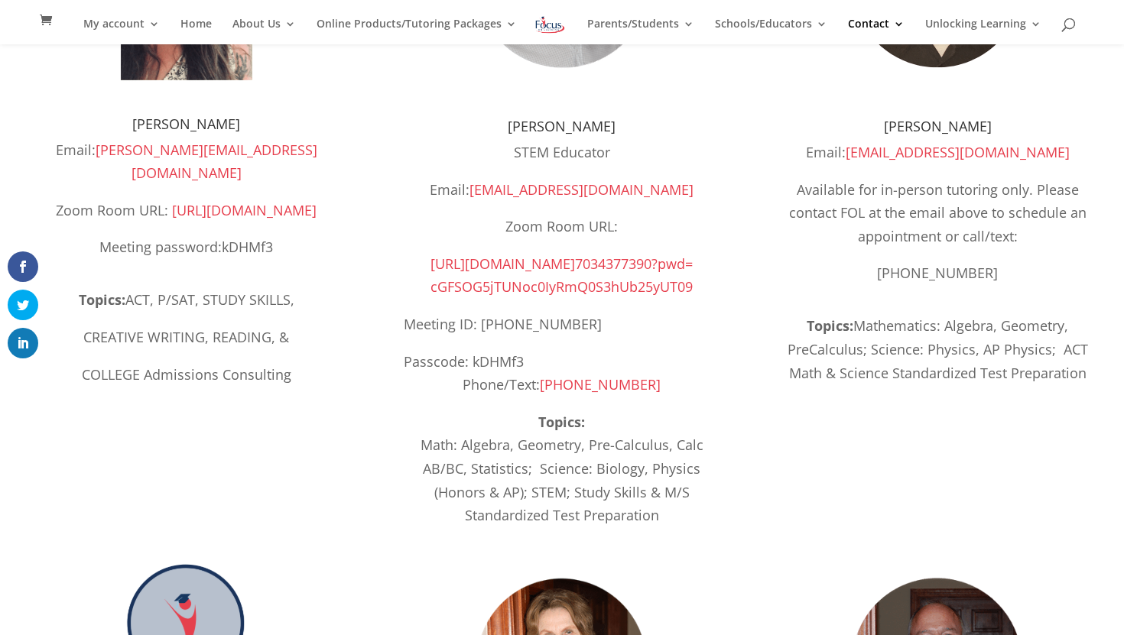
scroll to position [336, 0]
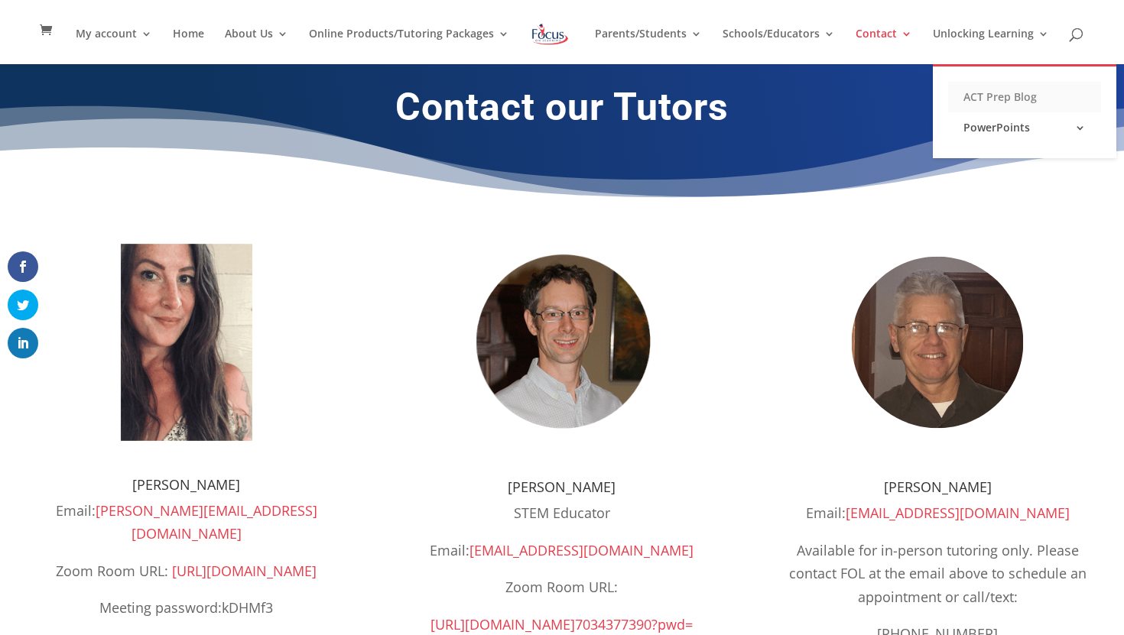
click at [961, 88] on link "ACT Prep Blog" at bounding box center [1024, 97] width 153 height 31
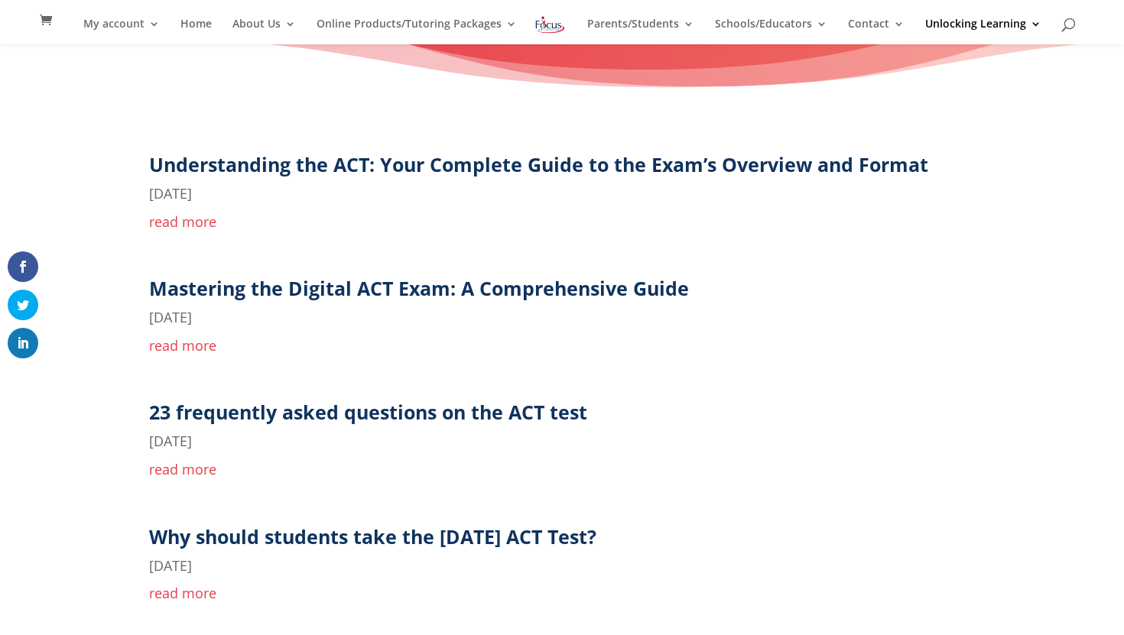
scroll to position [91, 0]
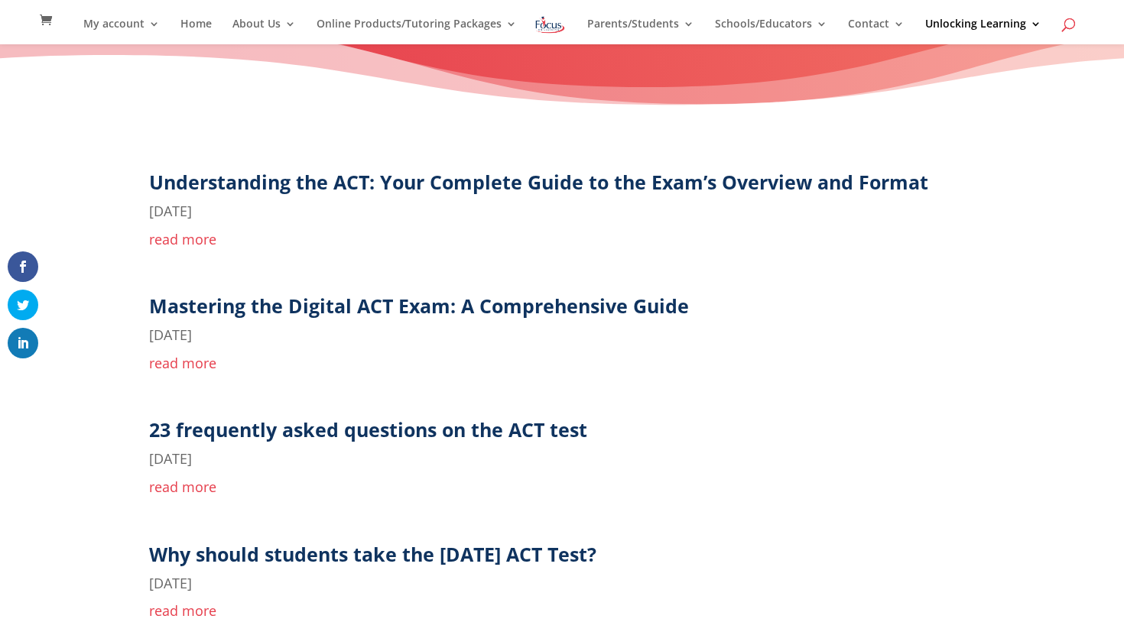
click at [1069, 28] on span at bounding box center [1069, 28] width 0 height 0
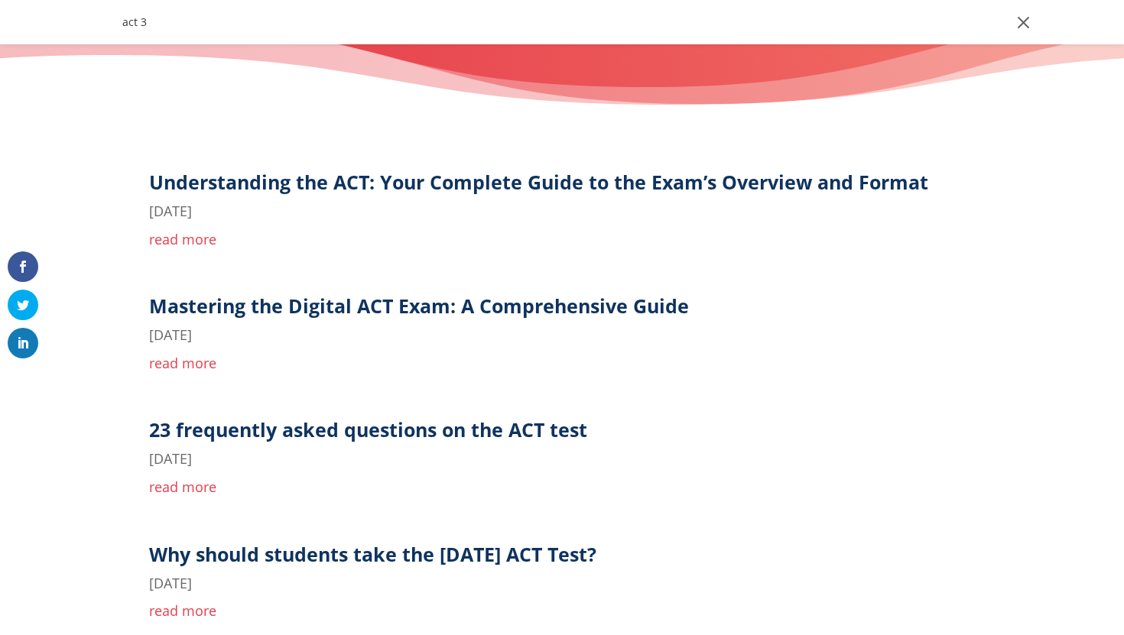
type input "act 3"
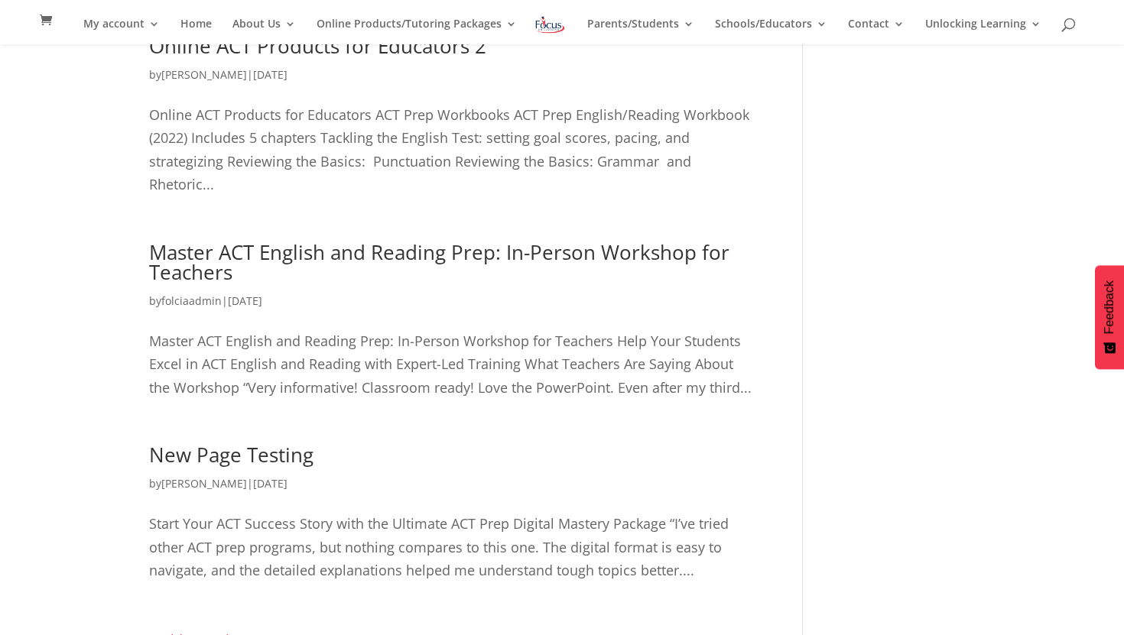
scroll to position [402, 0]
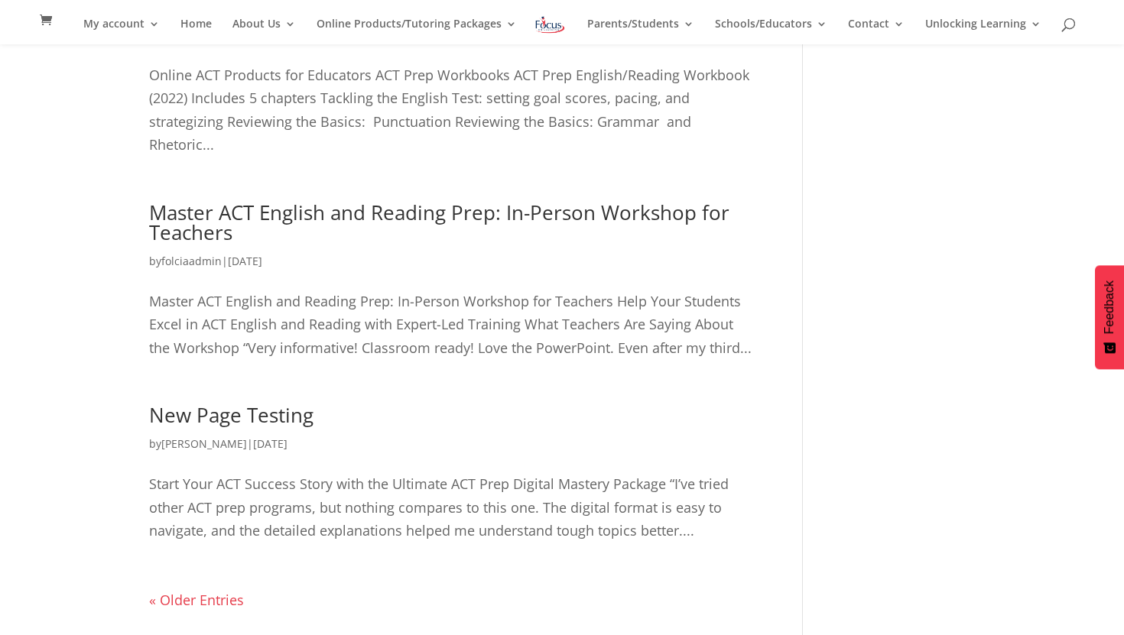
click at [1056, 38] on div "My account My account Account details My Courses Home About Us About FOL The FO…" at bounding box center [561, 22] width 1077 height 44
click at [1069, 28] on span at bounding box center [1069, 28] width 0 height 0
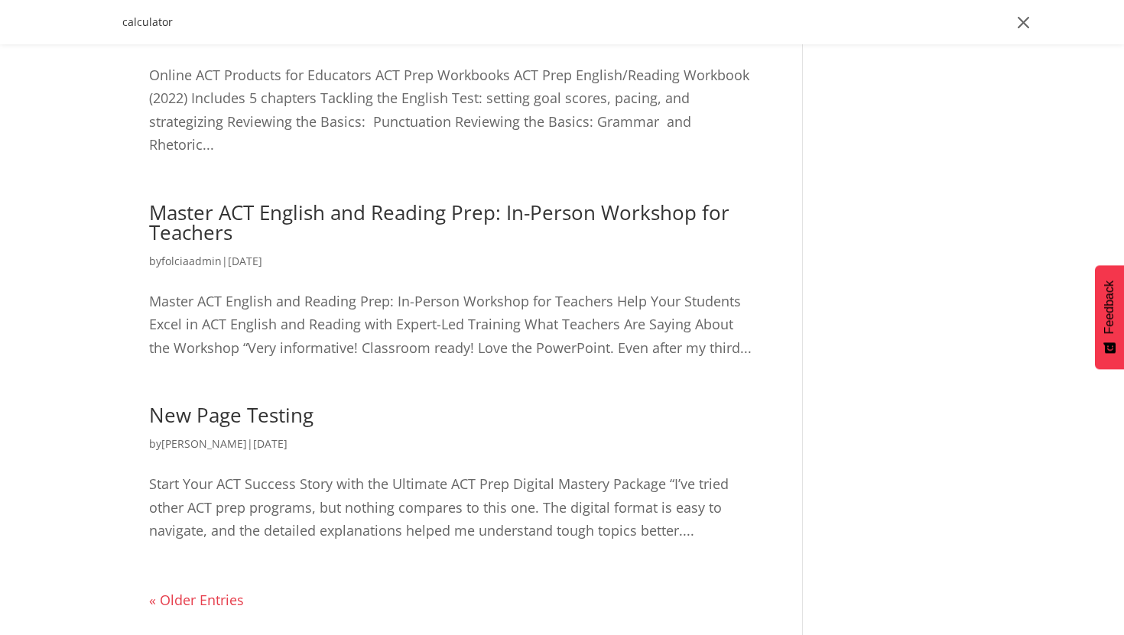
type input "calculator"
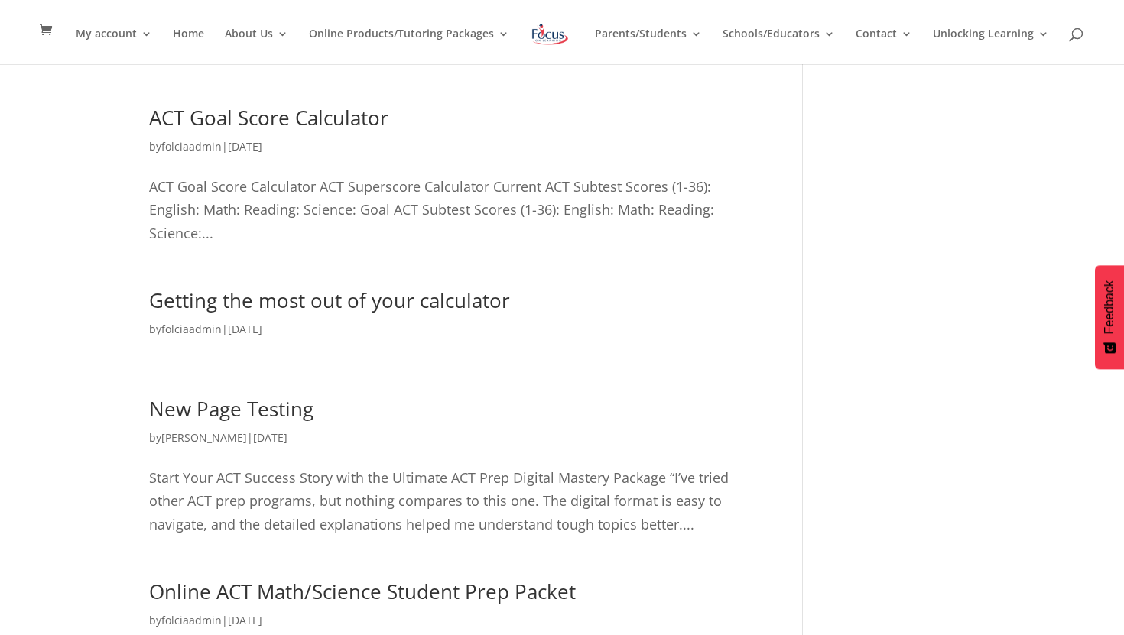
click at [427, 298] on link "Getting the most out of your calculator" at bounding box center [329, 301] width 361 height 28
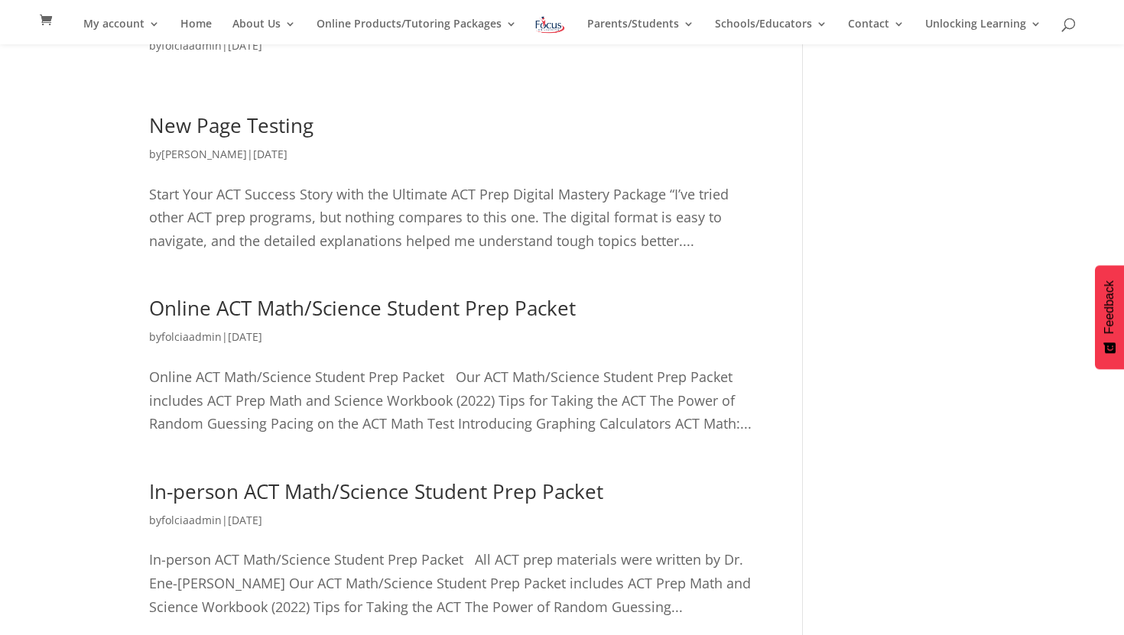
scroll to position [362, 0]
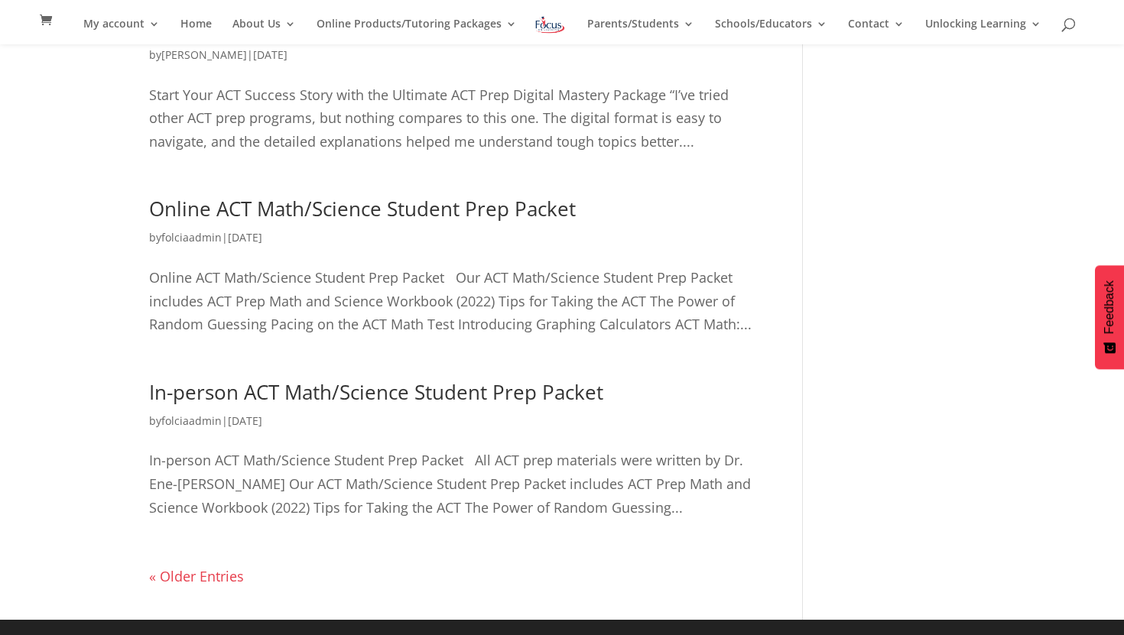
click at [532, 210] on link "Online ACT Math/Science Student Prep Packet" at bounding box center [362, 209] width 427 height 28
click at [232, 571] on link "« Older Entries" at bounding box center [196, 576] width 95 height 18
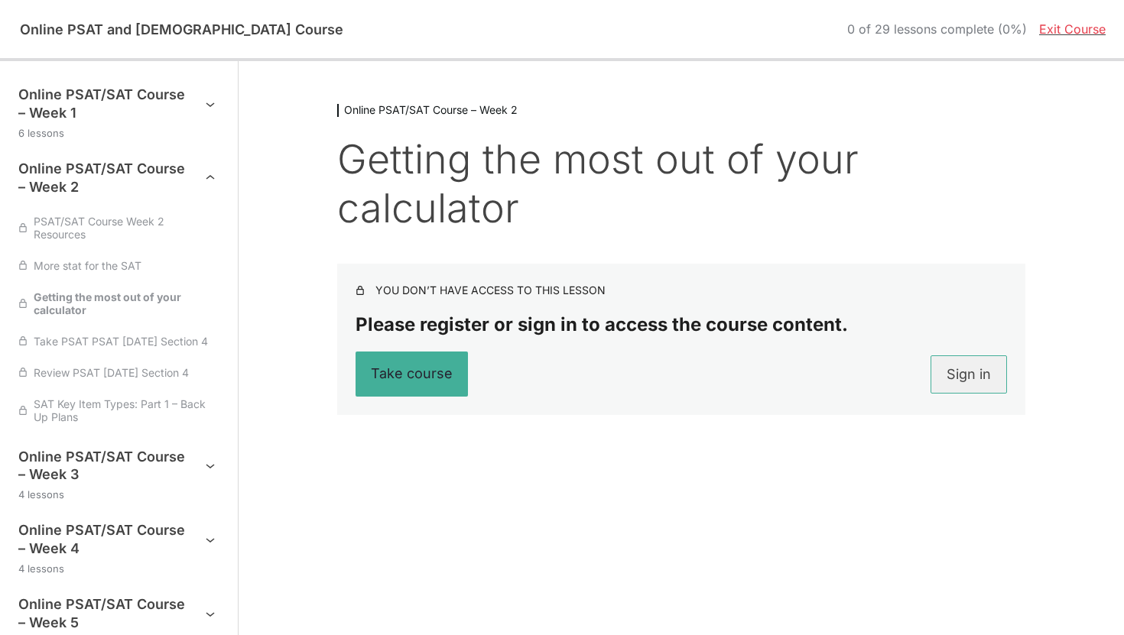
click at [987, 356] on link "Sign in" at bounding box center [969, 375] width 76 height 38
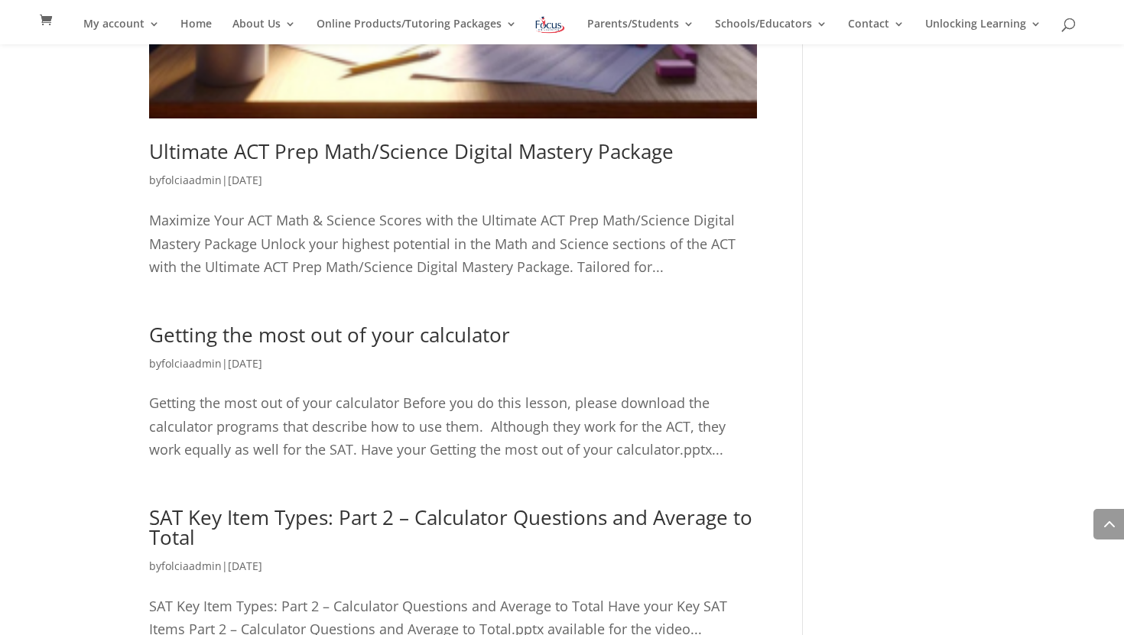
scroll to position [1047, 0]
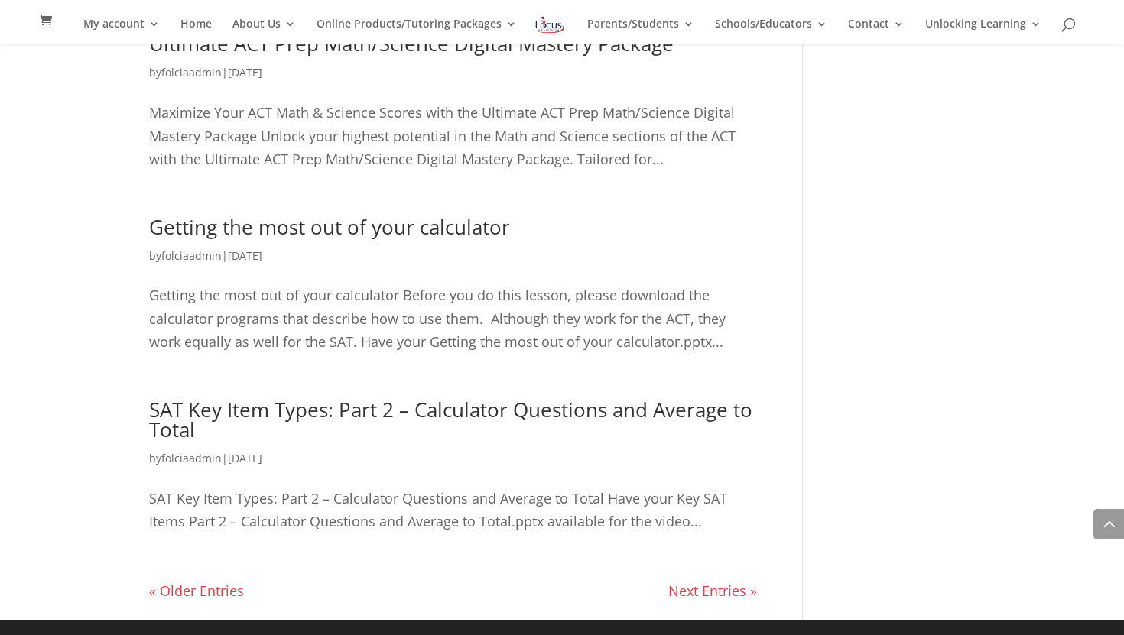
click at [307, 214] on link "Getting the most out of your calculator" at bounding box center [329, 227] width 361 height 28
click at [215, 584] on link "« Older Entries" at bounding box center [196, 591] width 95 height 18
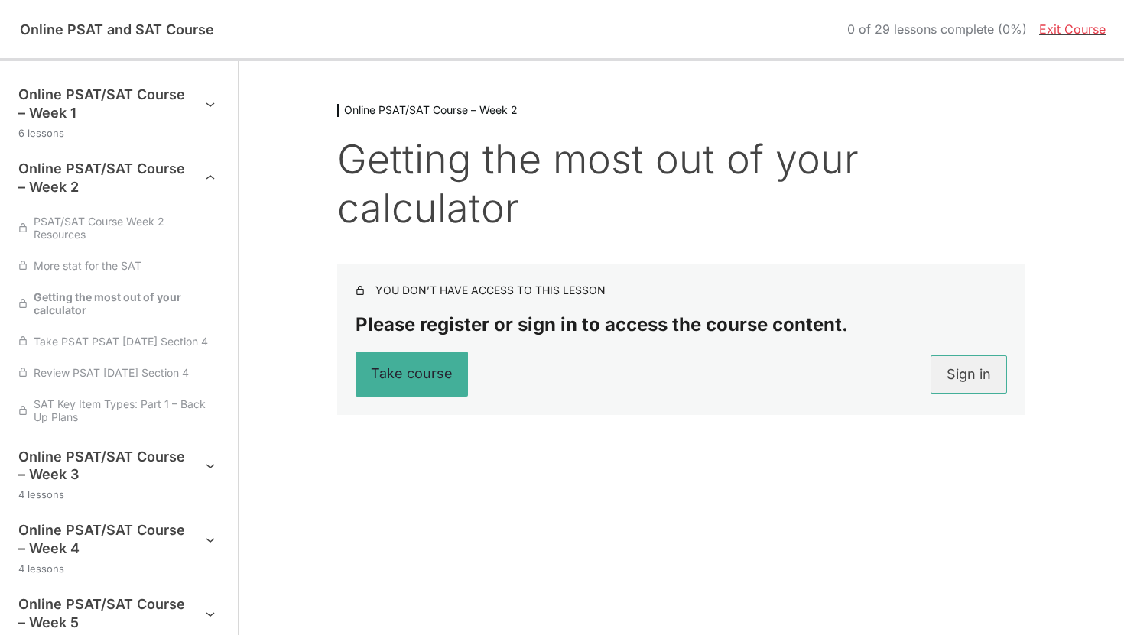
click at [976, 356] on link "Sign in" at bounding box center [969, 375] width 76 height 38
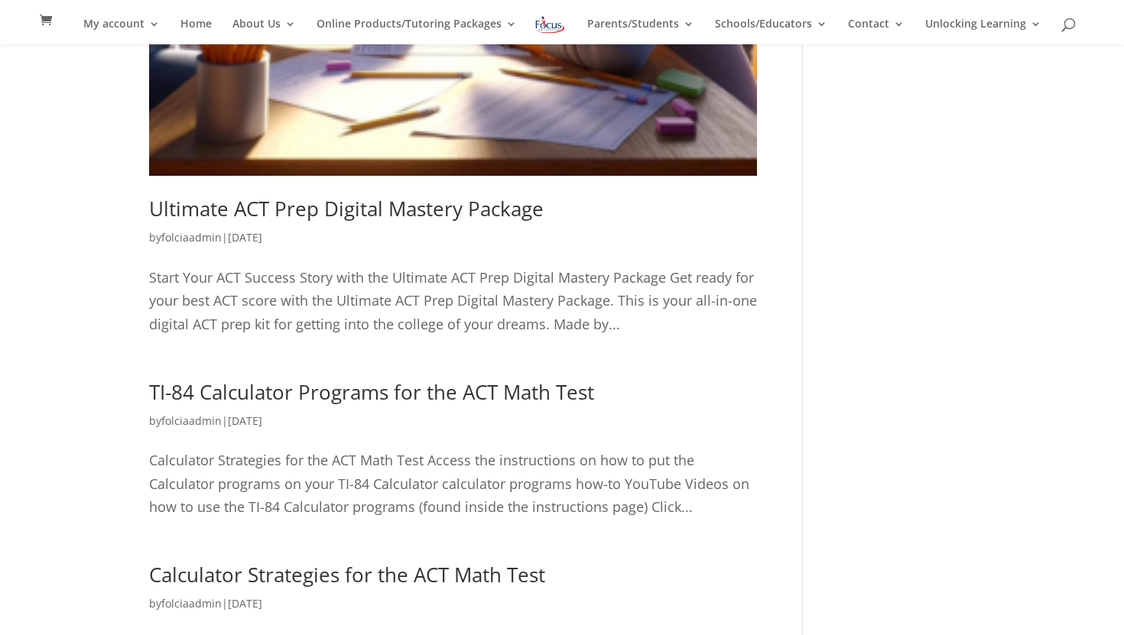
scroll to position [616, 0]
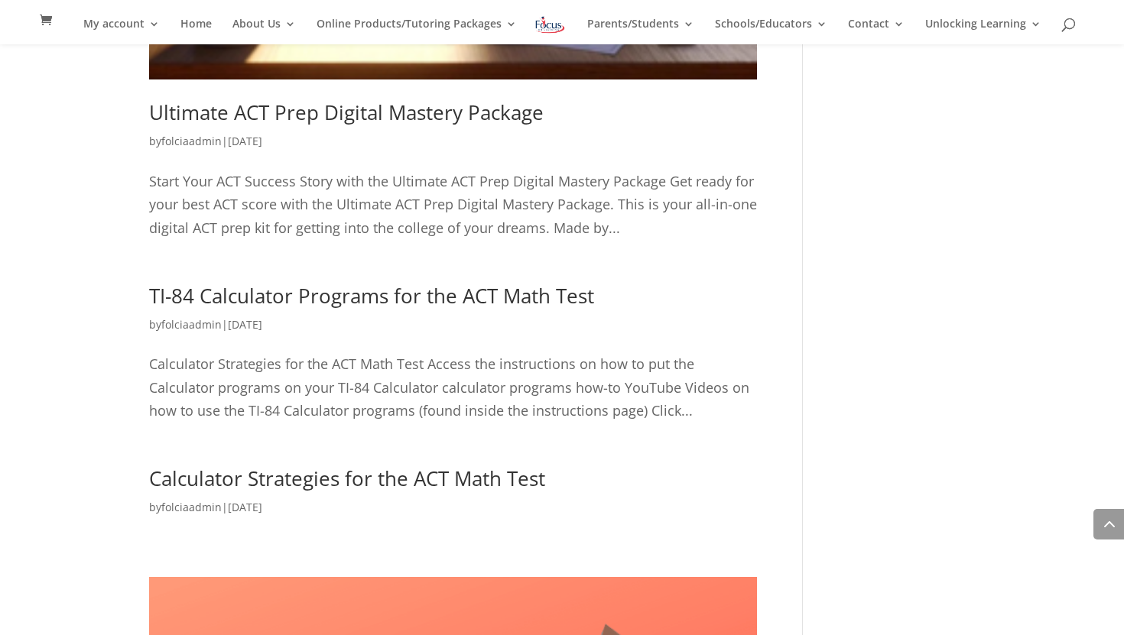
click at [372, 297] on link "TI-84 Calculator Programs for the ACT Math Test" at bounding box center [371, 296] width 445 height 28
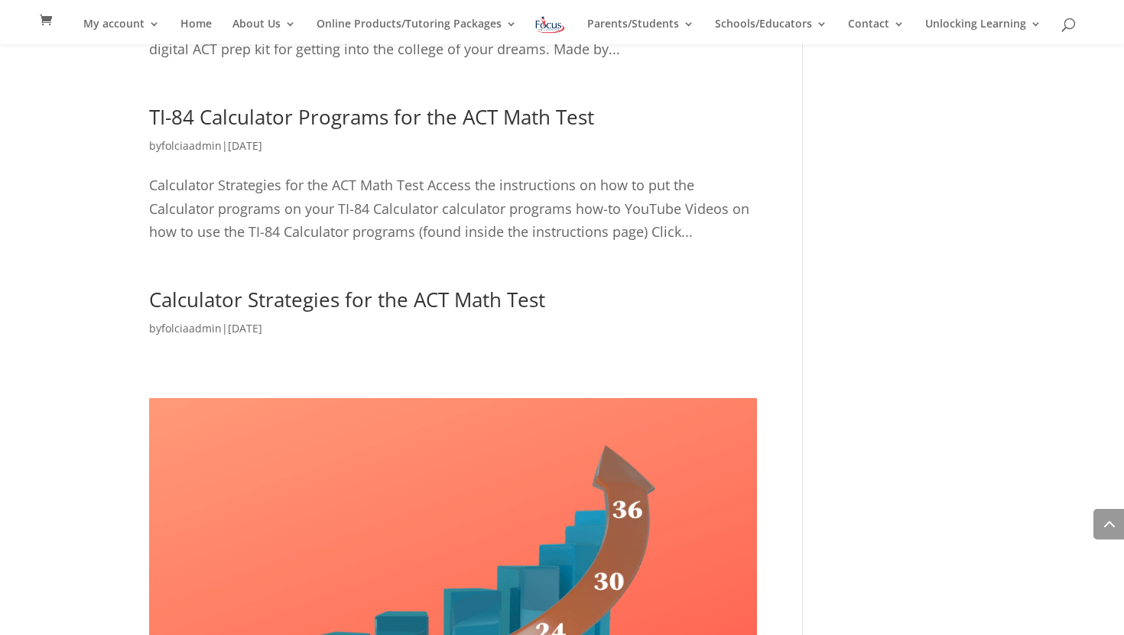
scroll to position [798, 0]
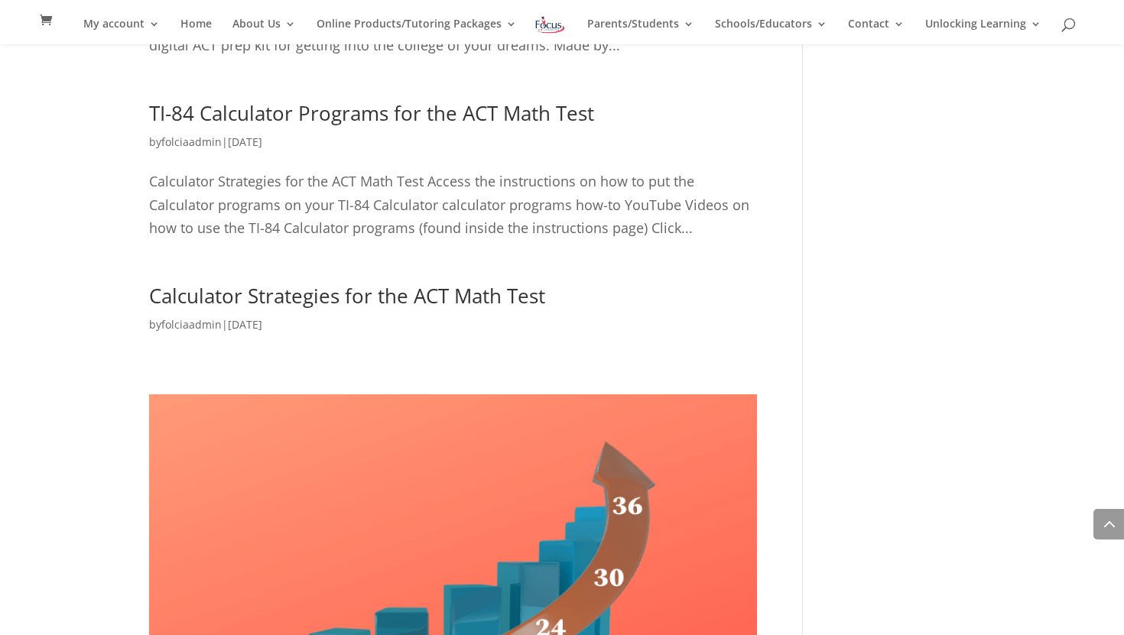
click at [372, 297] on link "Calculator Strategies for the ACT Math Test" at bounding box center [347, 296] width 396 height 28
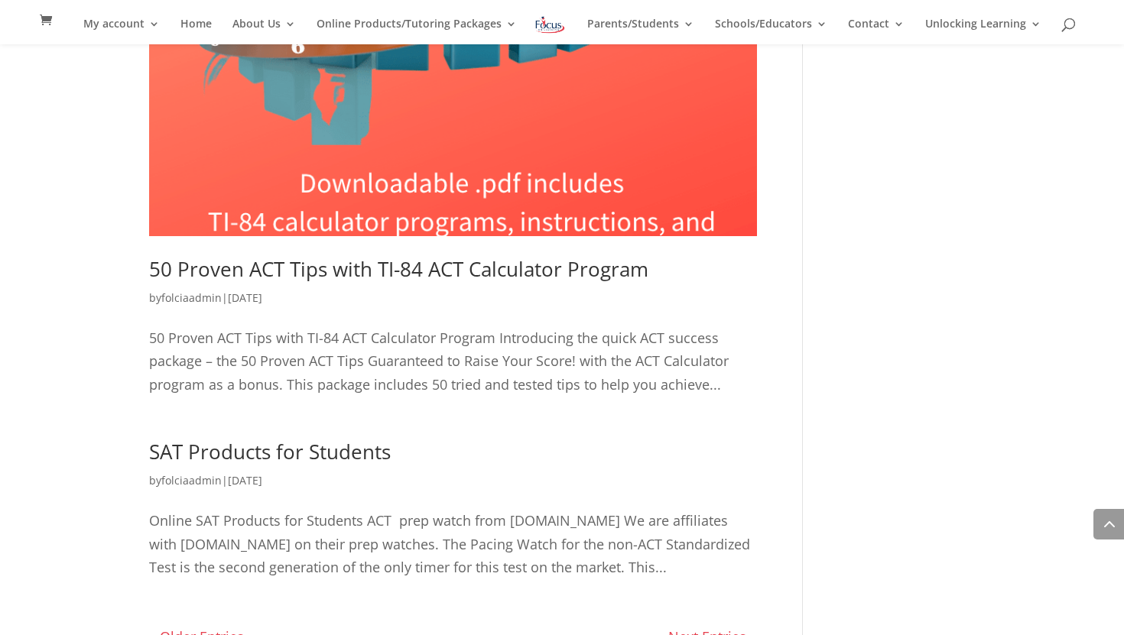
scroll to position [1454, 0]
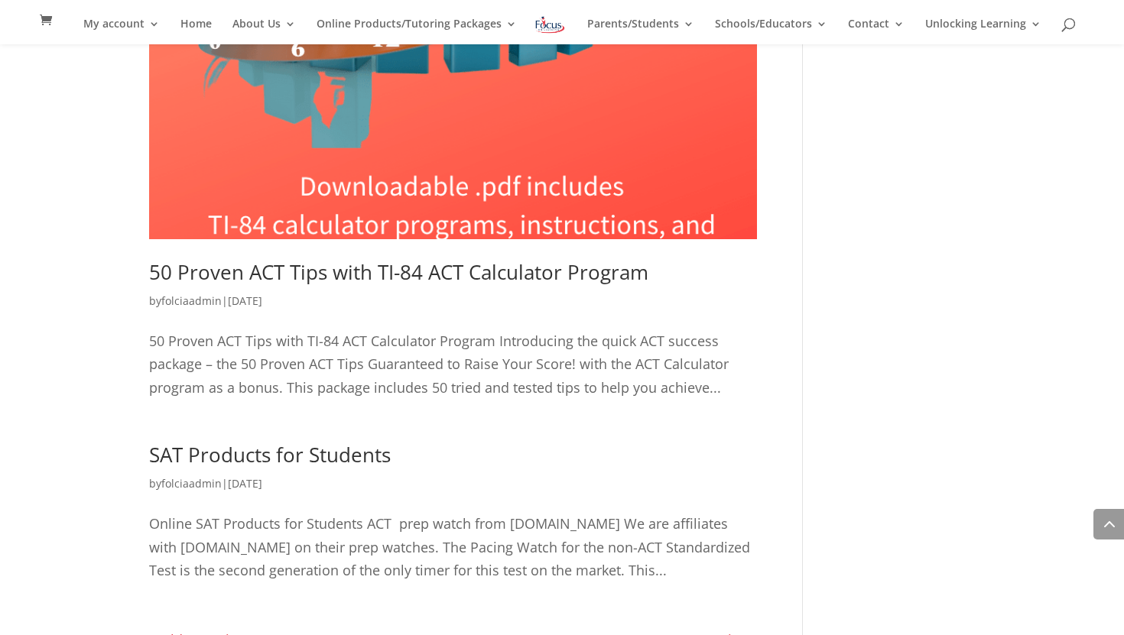
click at [398, 279] on link "50 Proven ACT Tips with TI-84 ACT Calculator Program" at bounding box center [398, 272] width 499 height 28
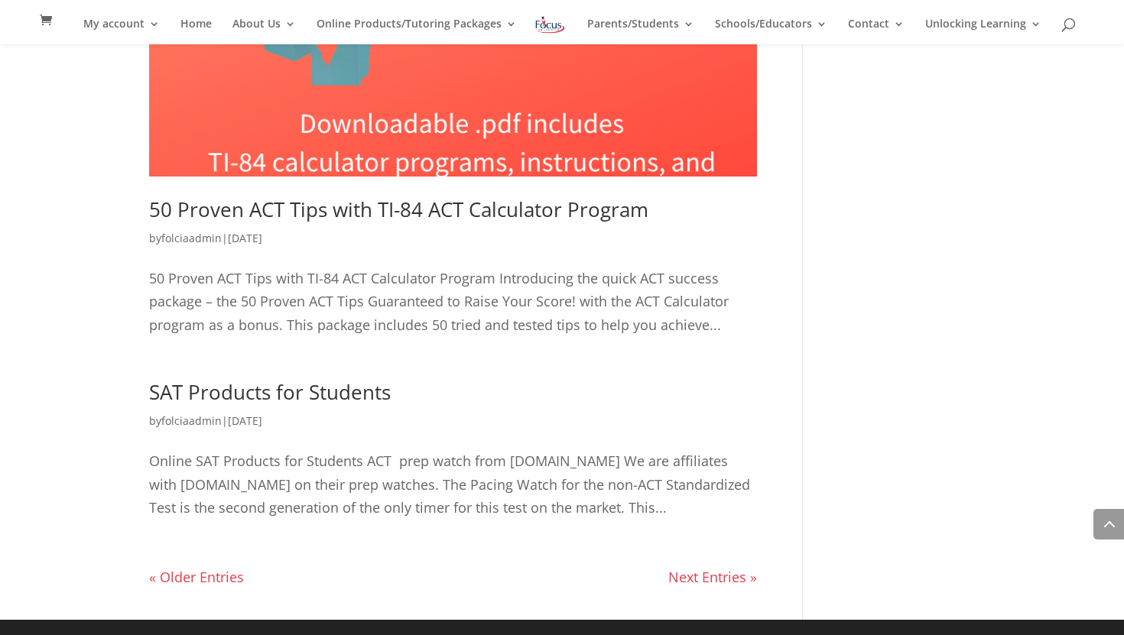
click at [242, 572] on link "« Older Entries" at bounding box center [196, 577] width 95 height 18
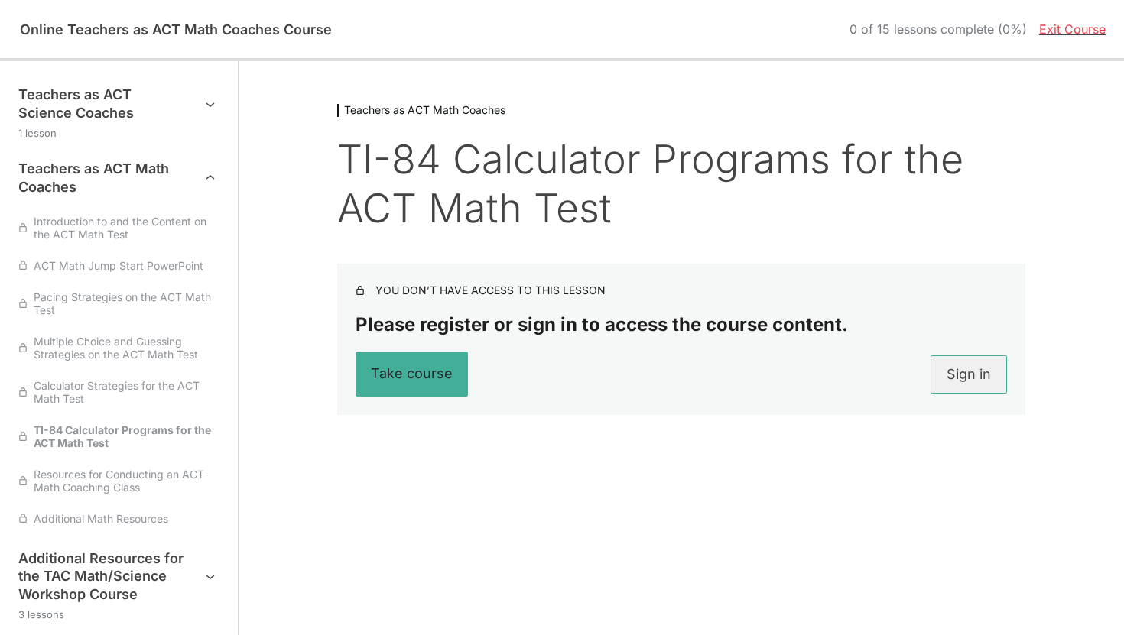
click at [983, 374] on link "Sign in" at bounding box center [969, 375] width 76 height 38
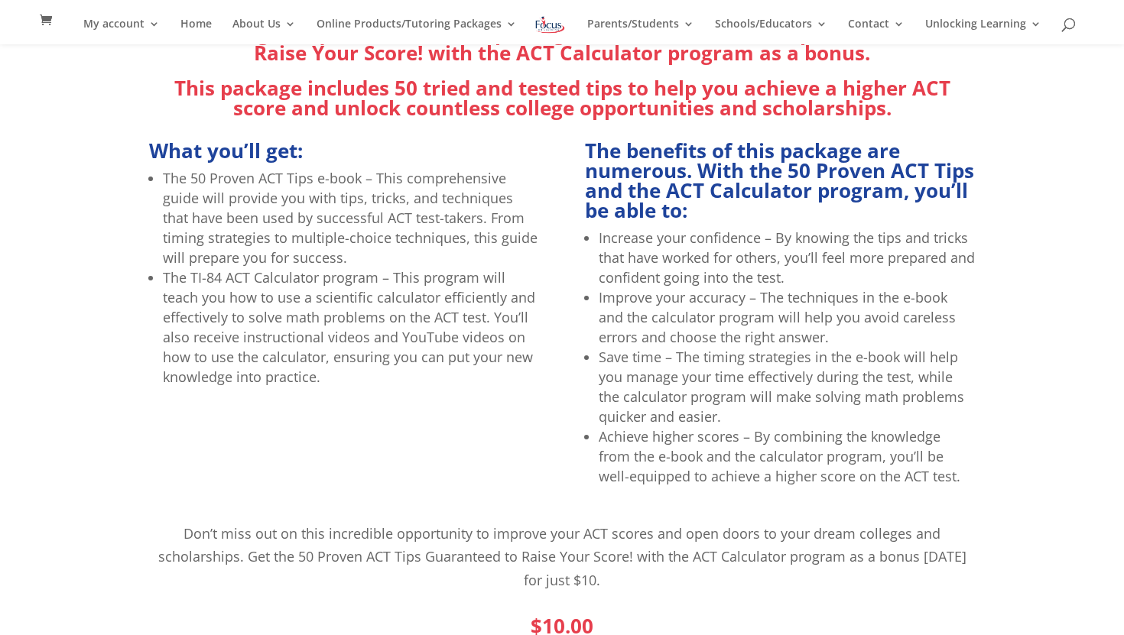
scroll to position [542, 0]
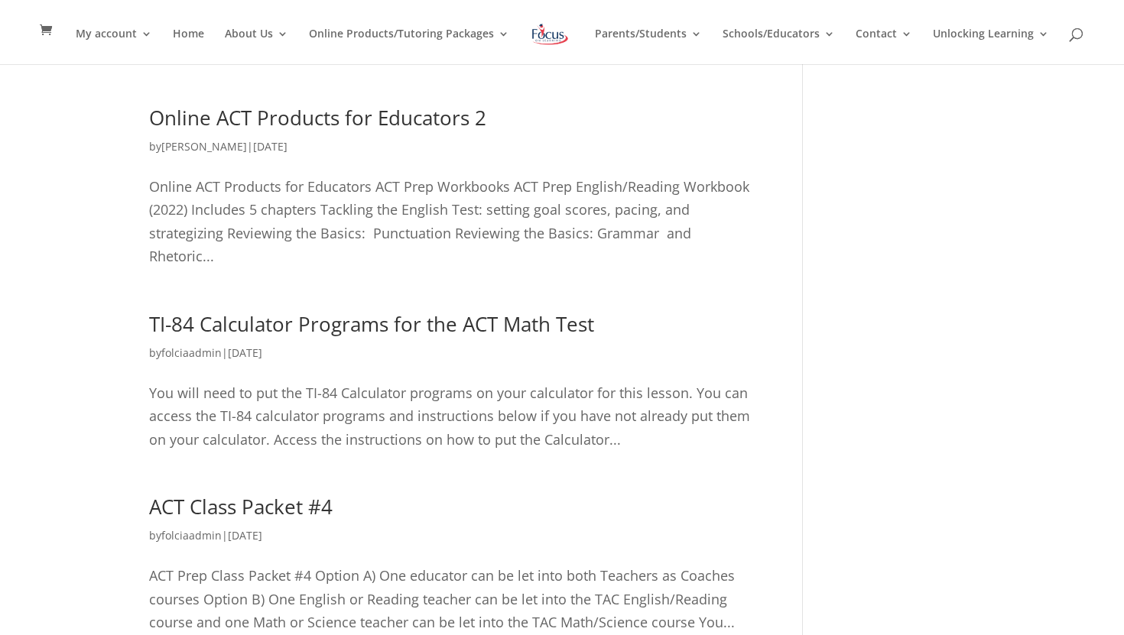
click at [329, 310] on link "TI-84 Calculator Programs for the ACT Math Test" at bounding box center [371, 324] width 445 height 28
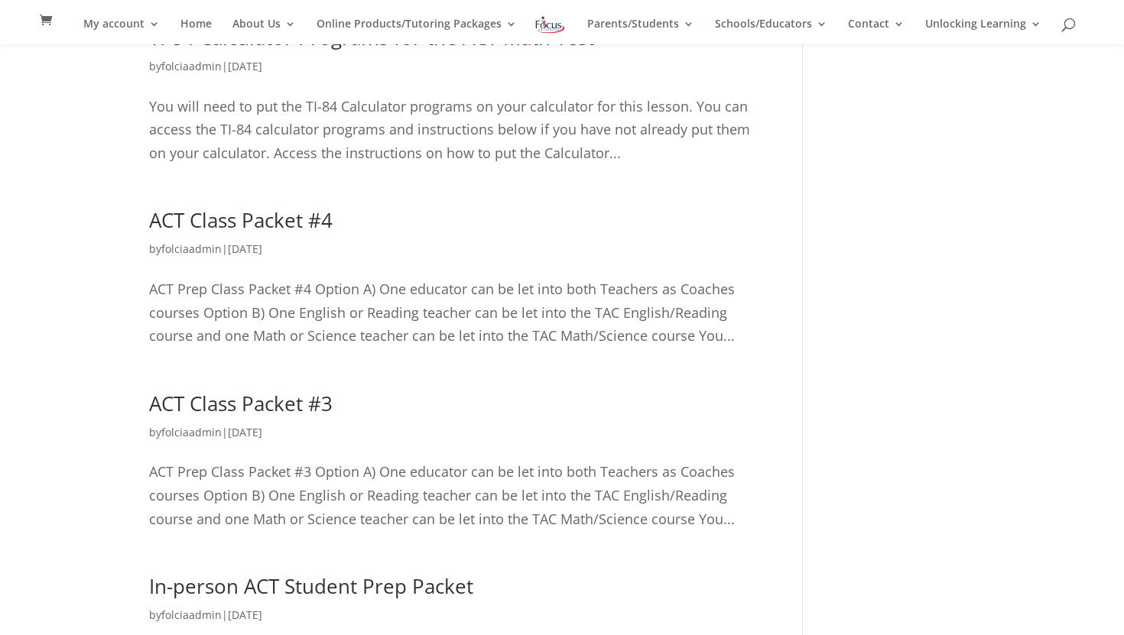
scroll to position [437, 0]
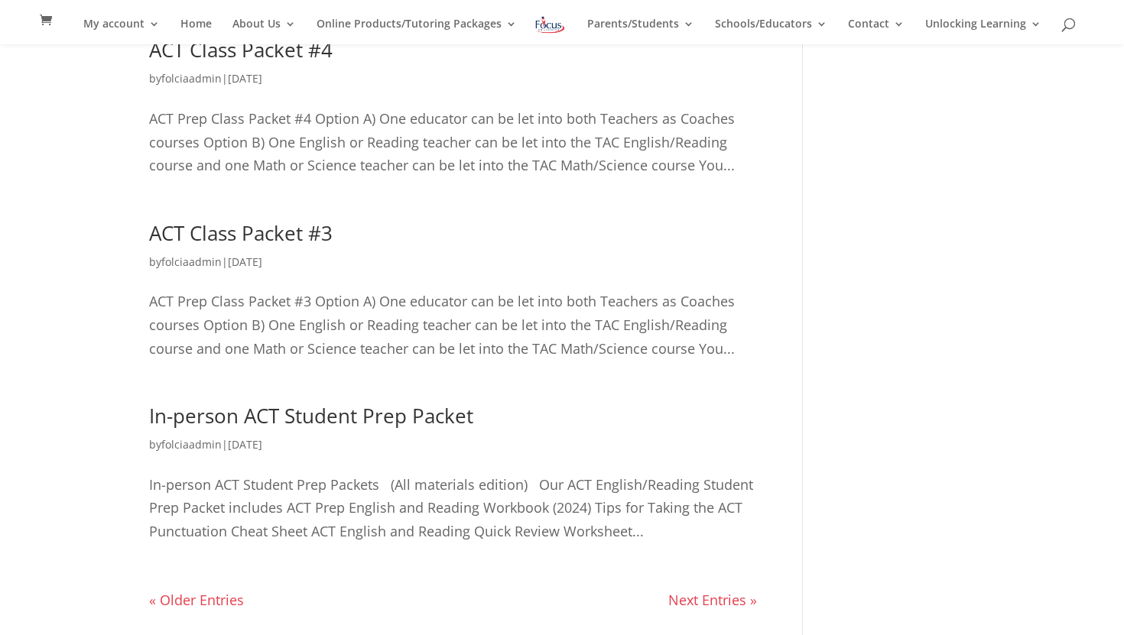
click at [208, 565] on div "Online ACT Products for Educators 2 by Brandon Painter | Sep 25, 2024 Online AC…" at bounding box center [476, 147] width 654 height 993
click at [223, 591] on link "« Older Entries" at bounding box center [196, 600] width 95 height 18
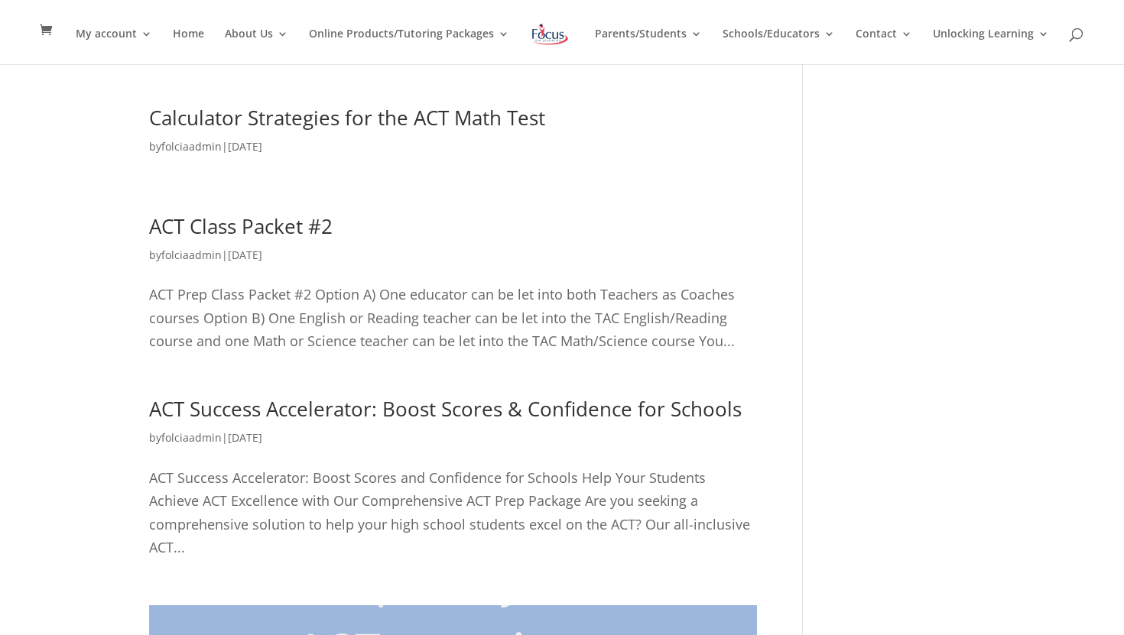
click at [383, 114] on link "Calculator Strategies for the ACT Math Test" at bounding box center [347, 118] width 396 height 28
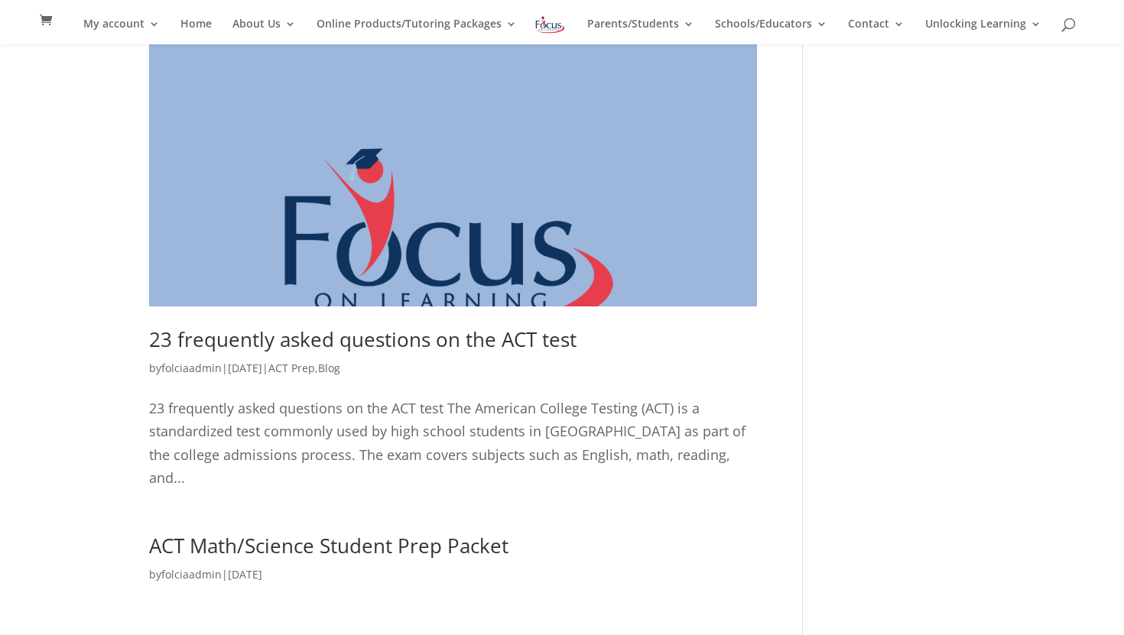
scroll to position [677, 0]
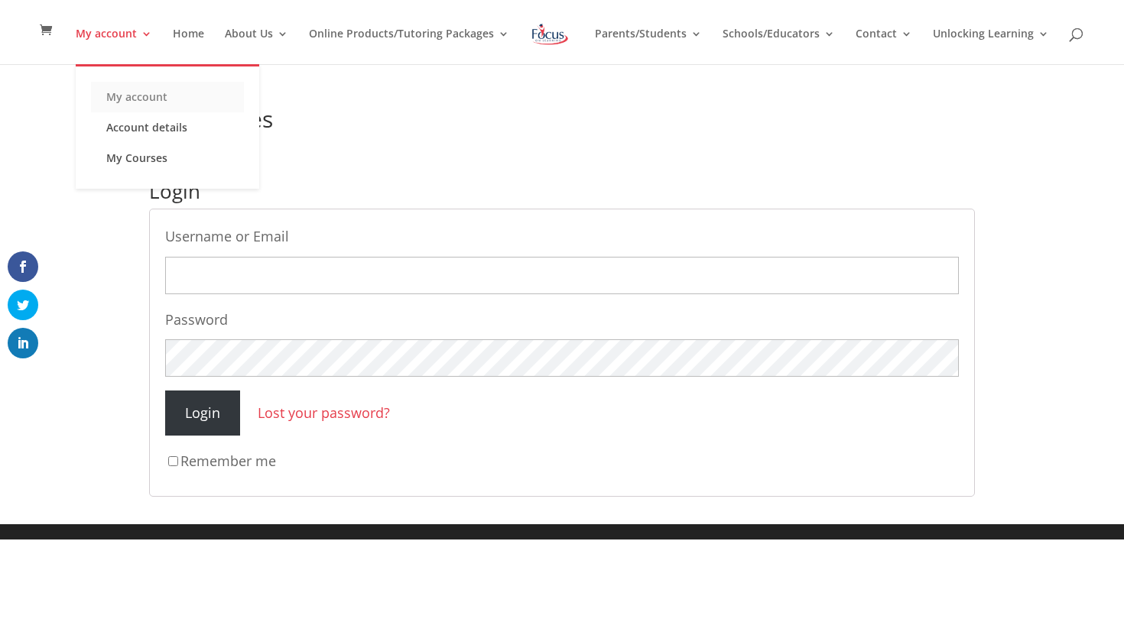
click at [137, 98] on link "My account" at bounding box center [167, 97] width 153 height 31
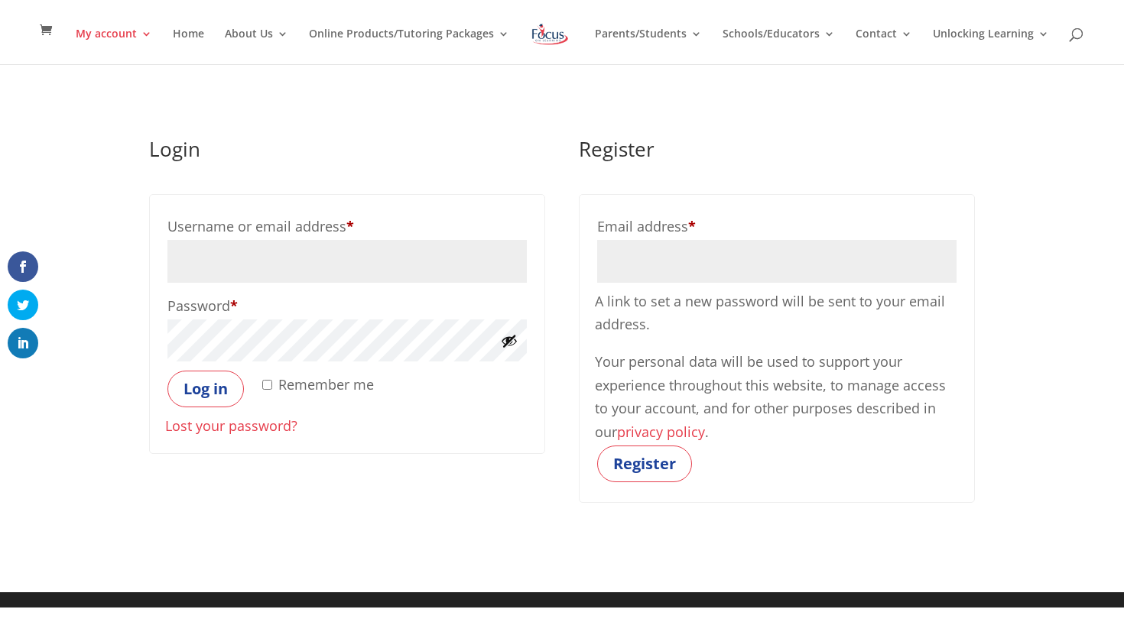
click at [620, 255] on input "Email address * Required" at bounding box center [776, 261] width 359 height 43
type input "safa40118@gmail.com"
click at [632, 456] on button "Register" at bounding box center [644, 464] width 95 height 37
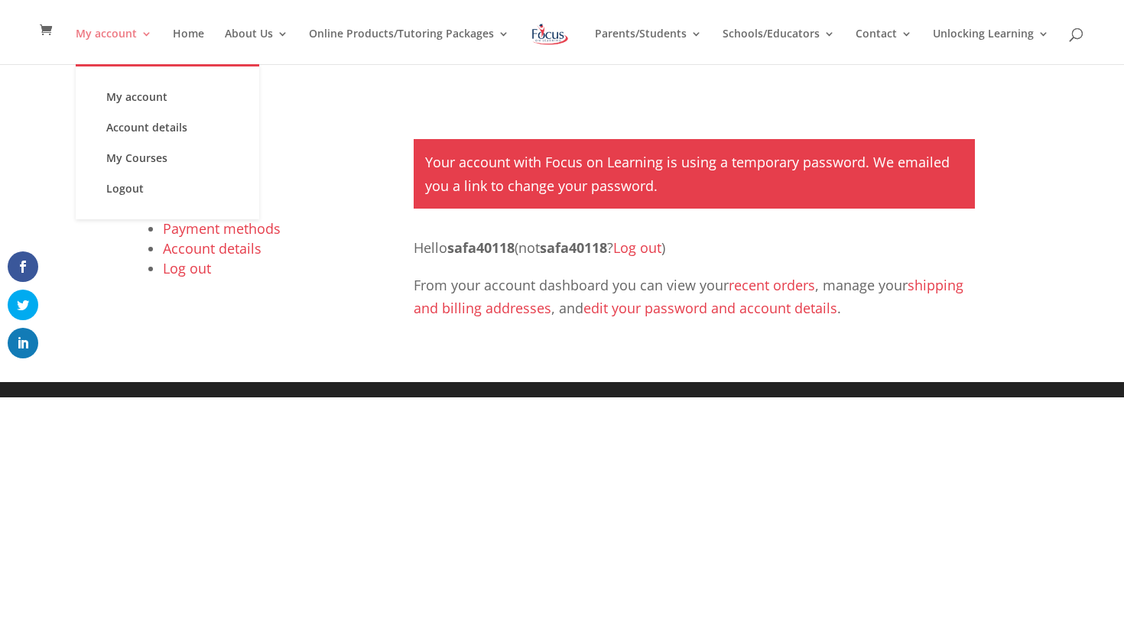
click at [132, 37] on link "My account" at bounding box center [114, 46] width 76 height 36
click at [158, 93] on link "My account" at bounding box center [167, 97] width 153 height 31
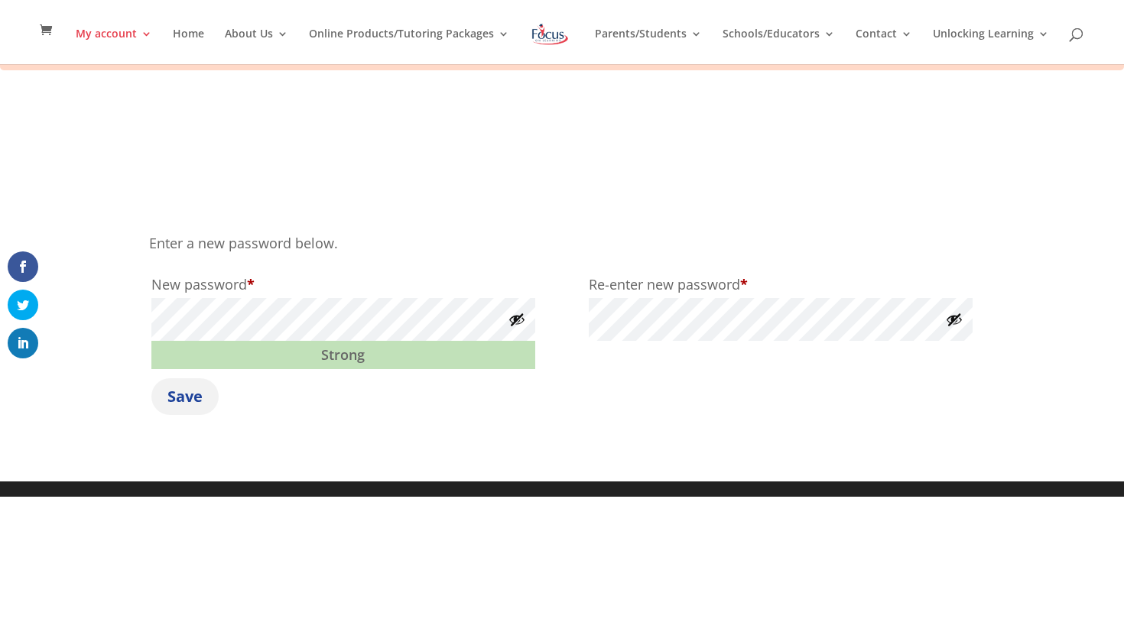
click at [205, 389] on button "Save" at bounding box center [184, 396] width 67 height 37
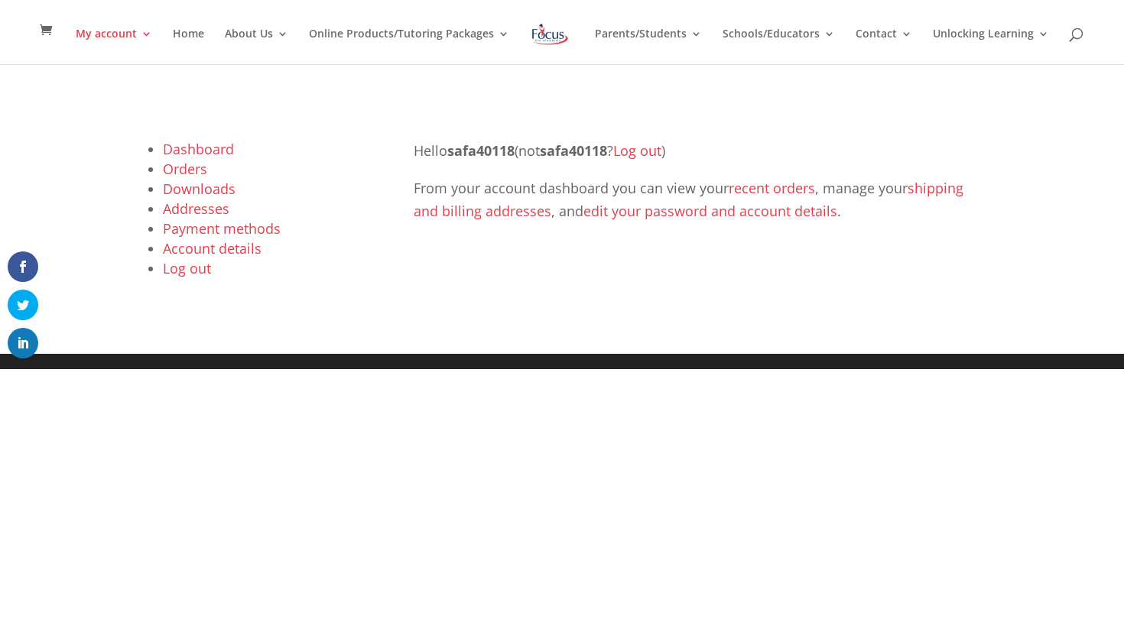
click at [190, 145] on link "Dashboard" at bounding box center [198, 149] width 71 height 18
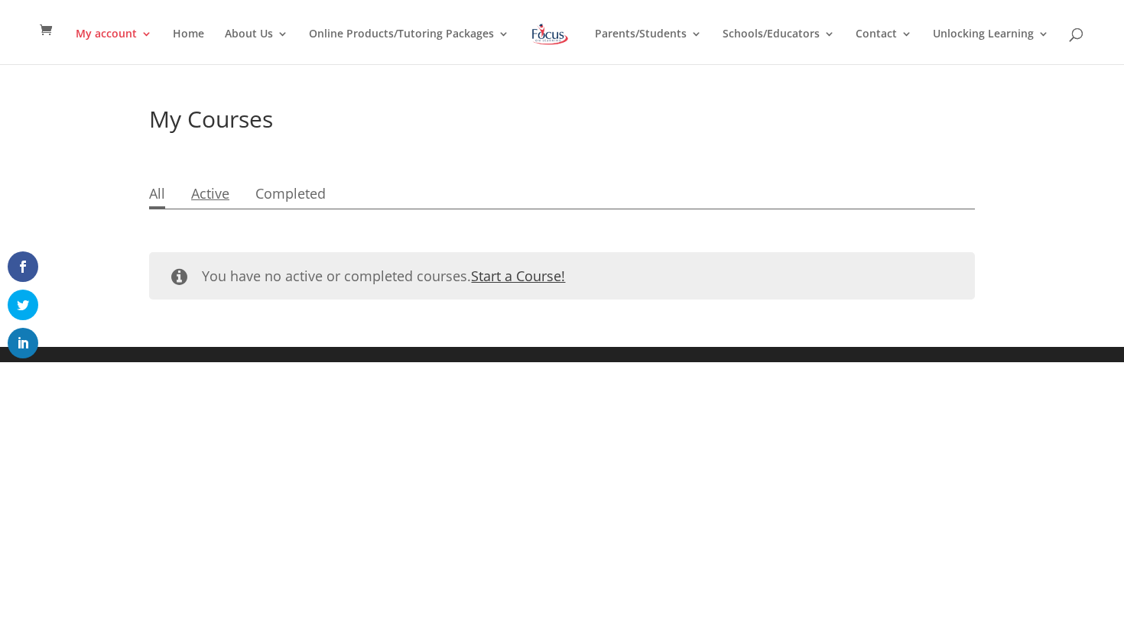
click at [219, 200] on link "Active" at bounding box center [210, 195] width 38 height 28
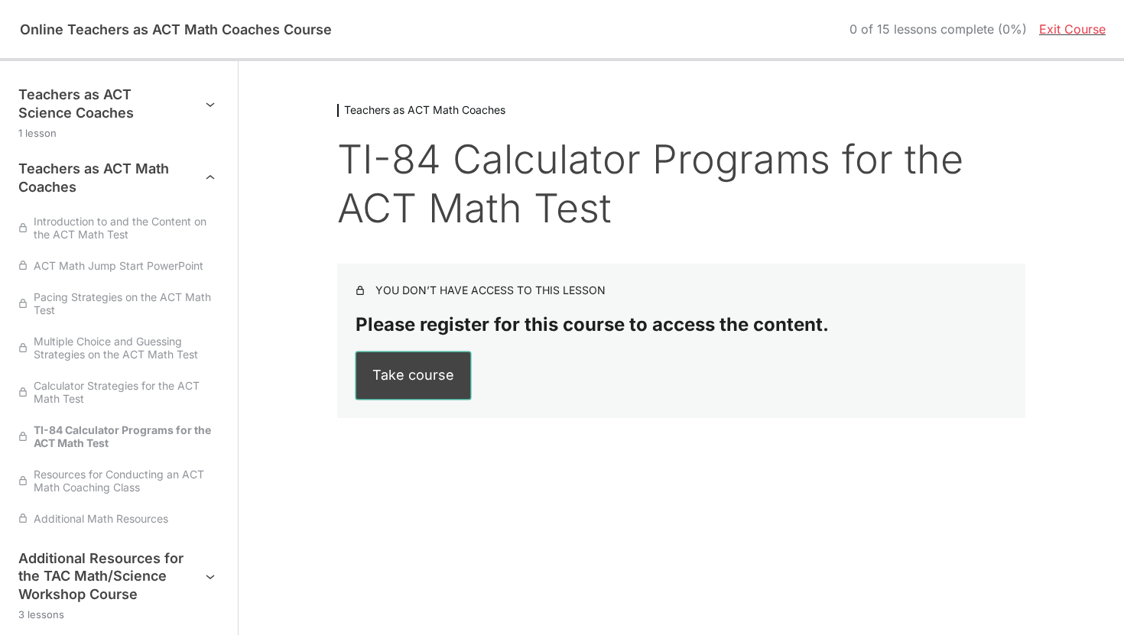
click at [432, 370] on button "Take course" at bounding box center [413, 375] width 114 height 47
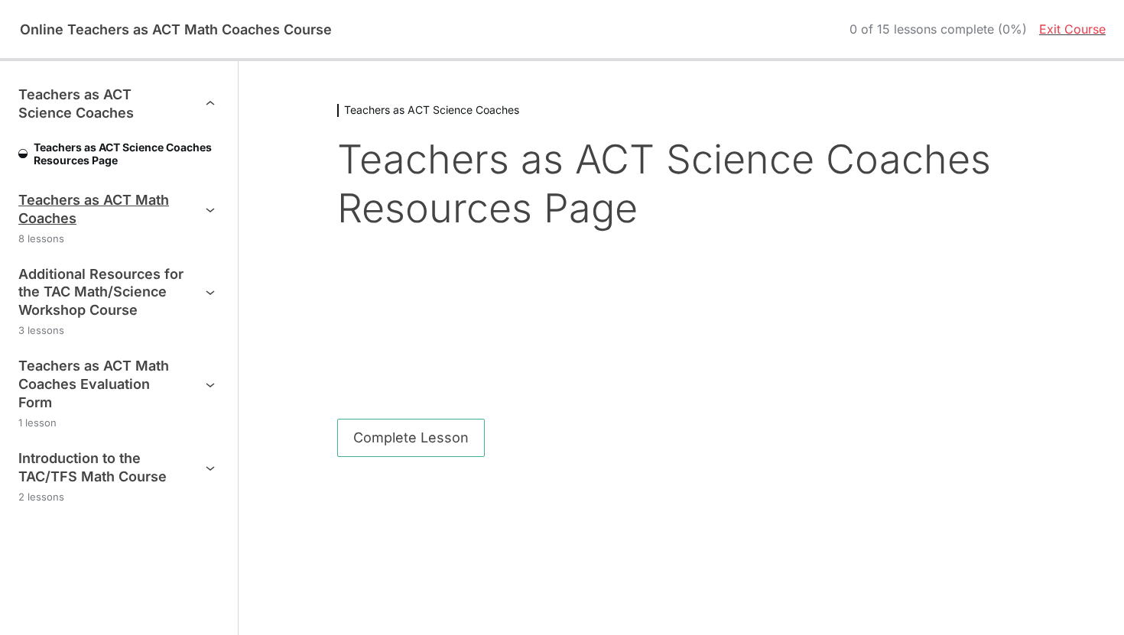
click at [117, 221] on h3 "Teachers as ACT Math Coaches" at bounding box center [101, 209] width 167 height 37
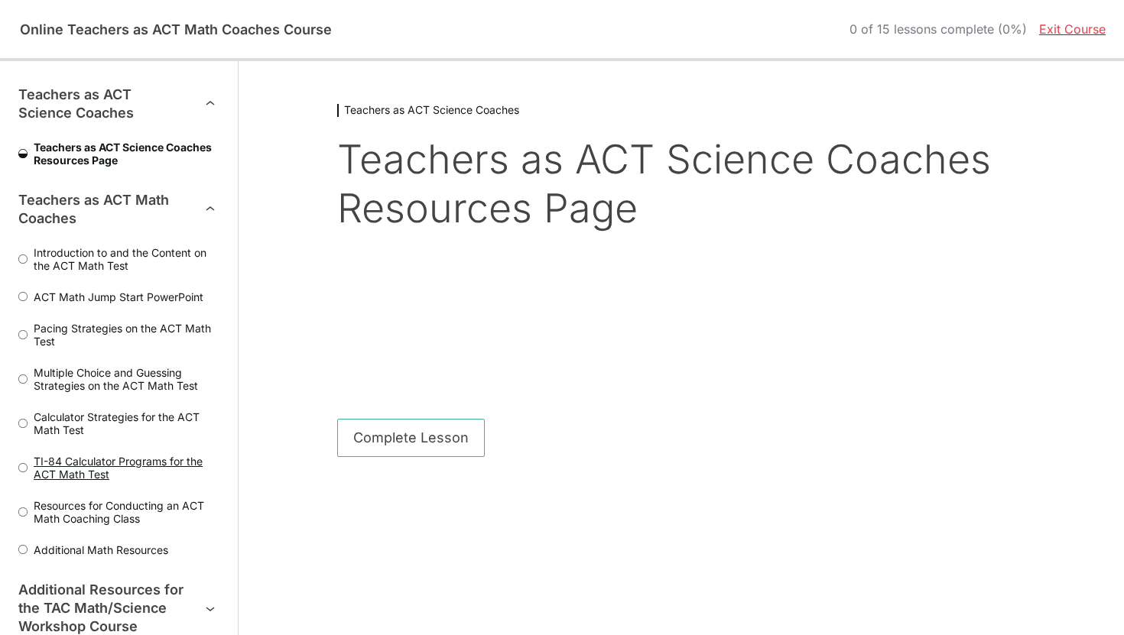
click at [81, 463] on span "TI-84 Calculator Programs for the ACT Math Test" at bounding box center [124, 468] width 192 height 26
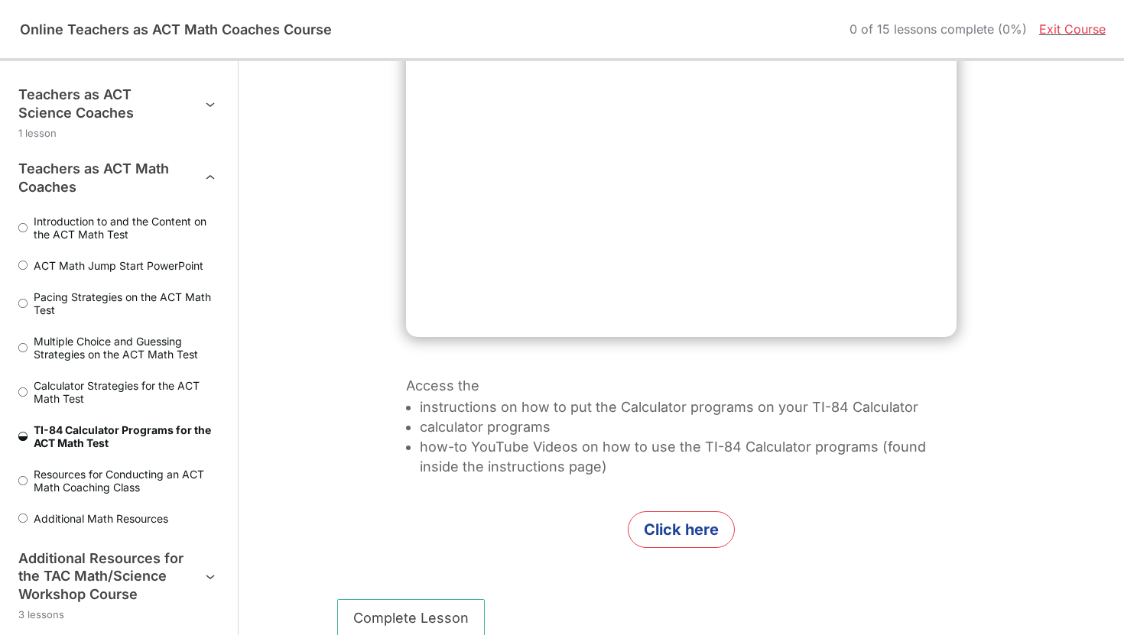
scroll to position [543, 0]
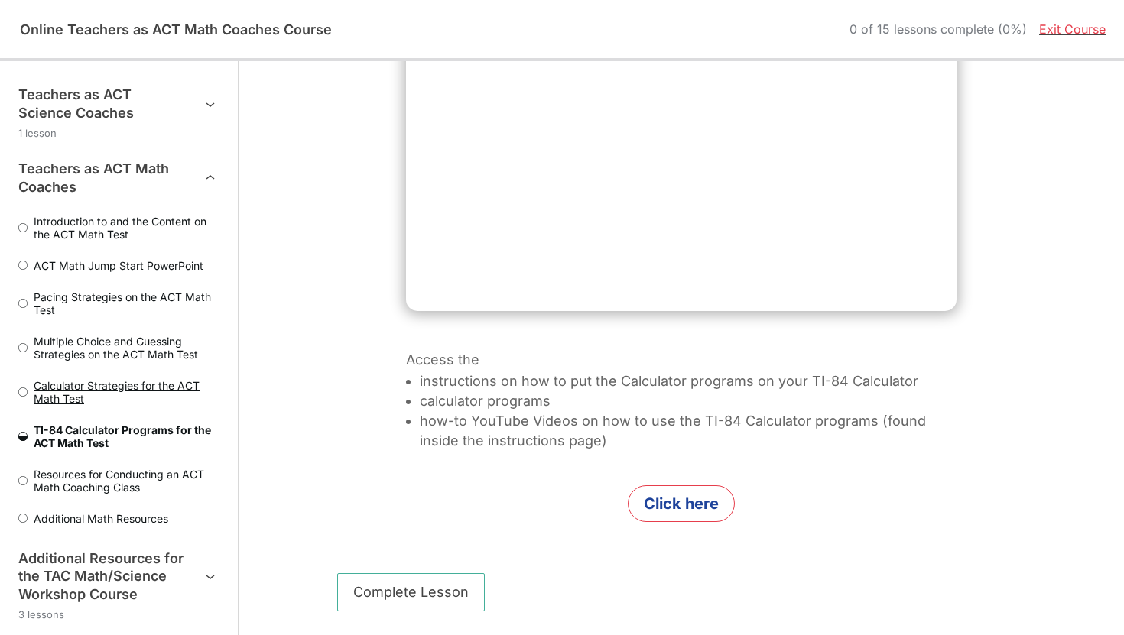
click at [184, 385] on span "Calculator Strategies for the ACT Math Test" at bounding box center [124, 392] width 192 height 26
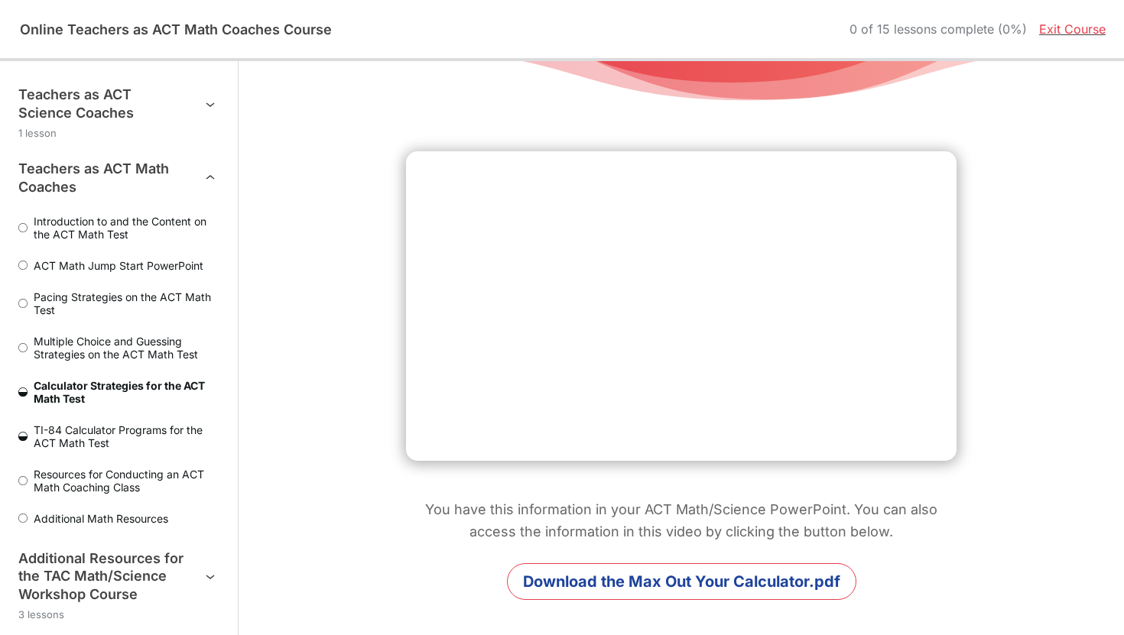
scroll to position [472, 0]
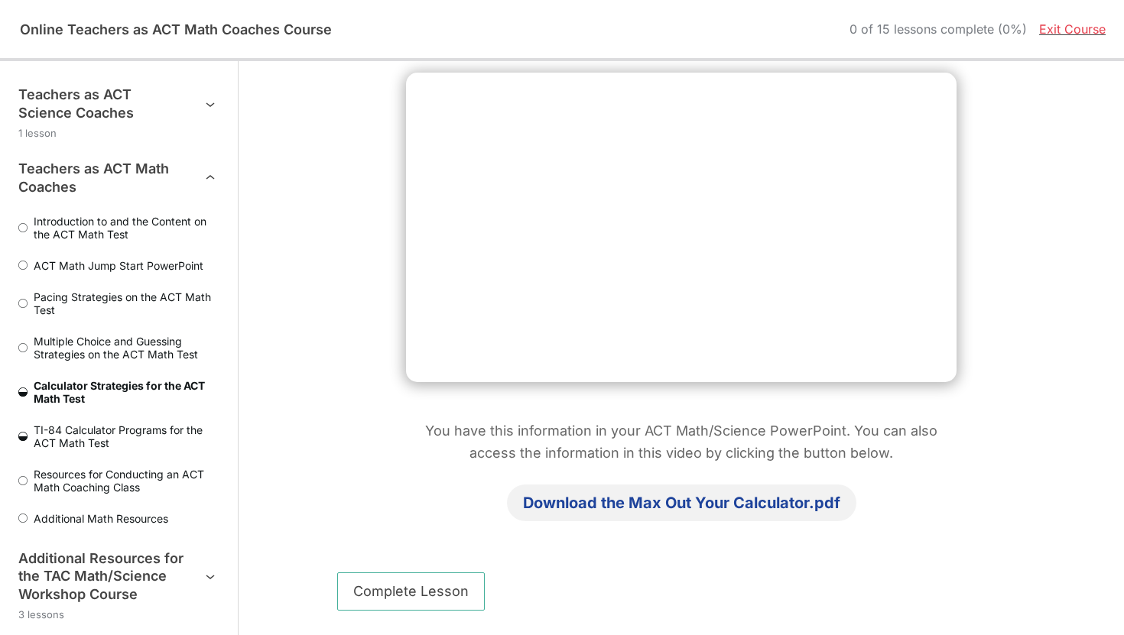
click at [609, 496] on link "Download the Max Out Your Calculator.pdf" at bounding box center [681, 503] width 349 height 37
click at [82, 452] on ol "Introduction to and the Content on the ACT Math Test ACT Math Jump Start PowerP…" at bounding box center [118, 361] width 201 height 329
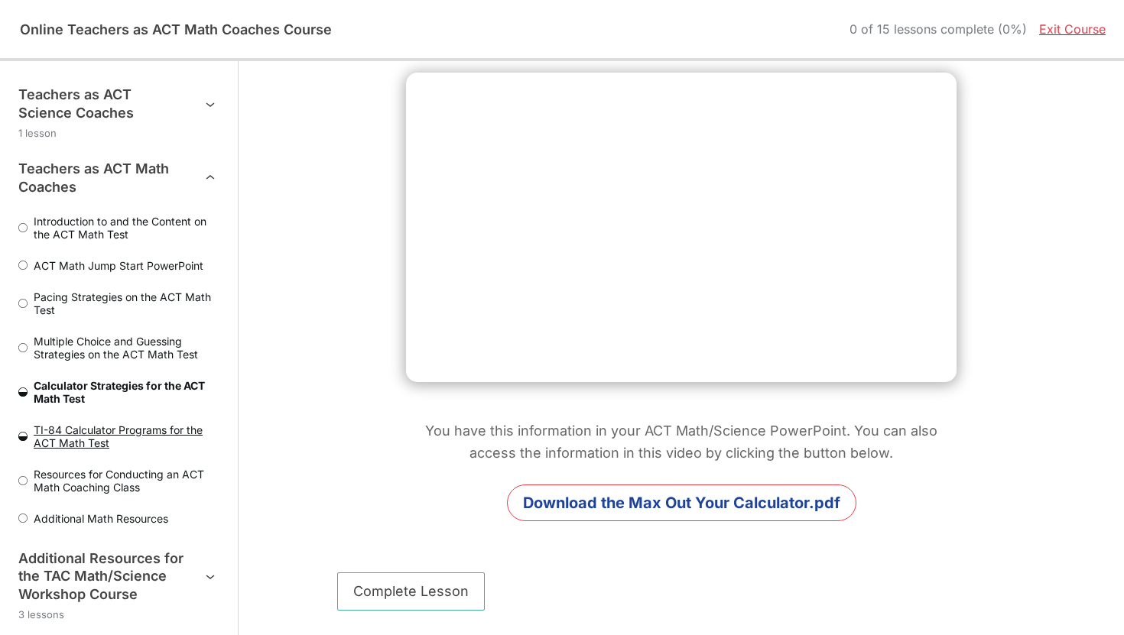
click at [74, 436] on span "TI-84 Calculator Programs for the ACT Math Test" at bounding box center [124, 437] width 192 height 26
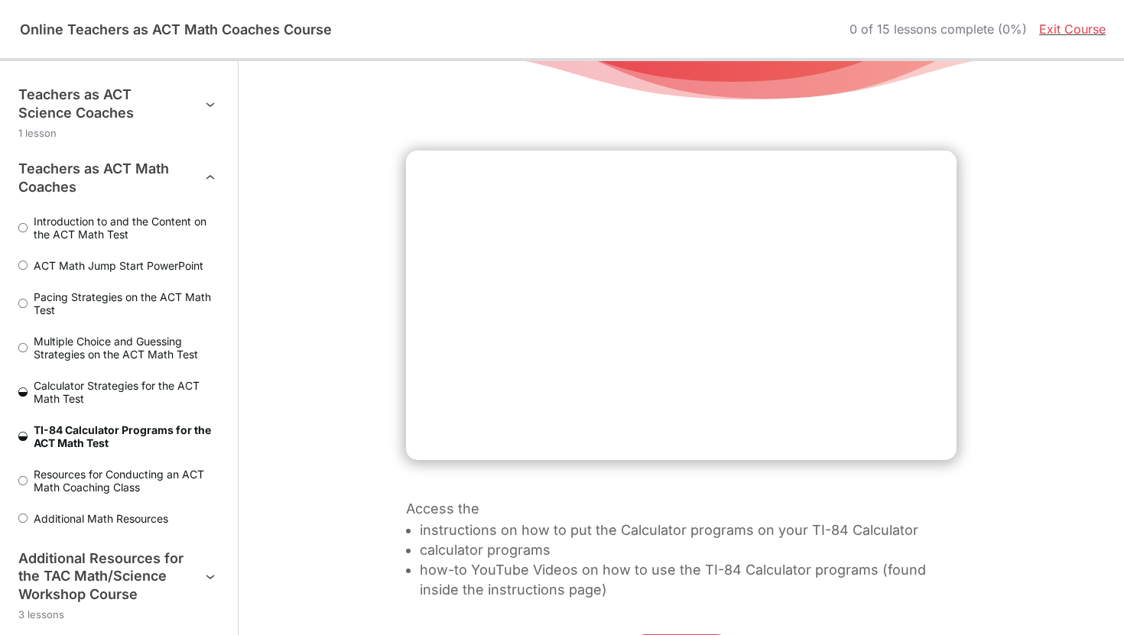
scroll to position [543, 0]
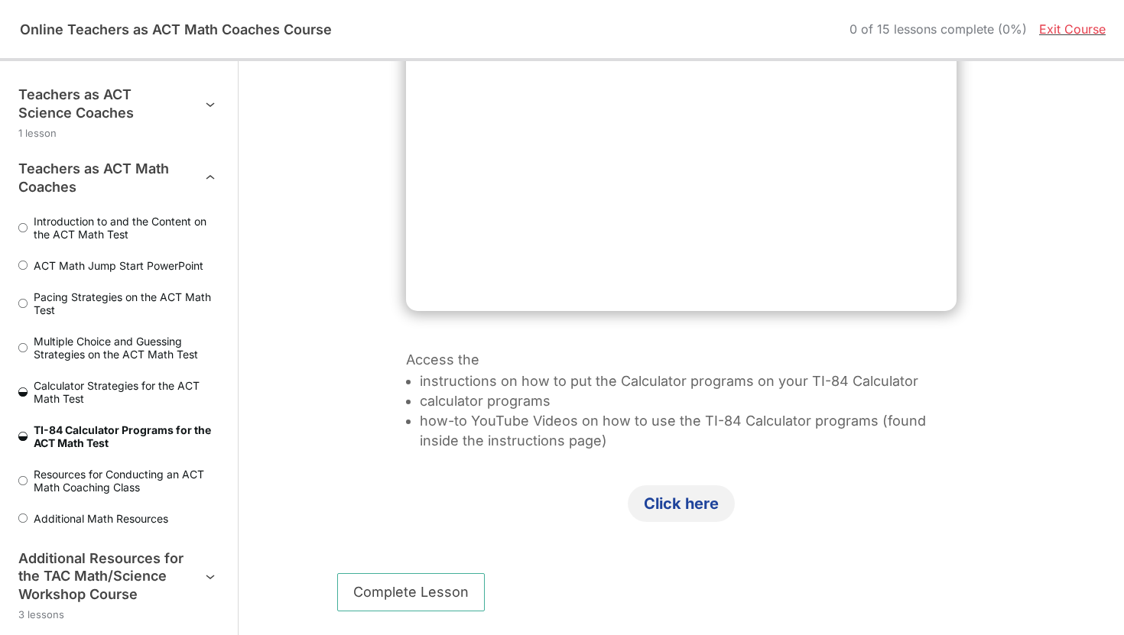
click at [685, 495] on link "Click here" at bounding box center [681, 504] width 107 height 37
